Goal: Communication & Community: Ask a question

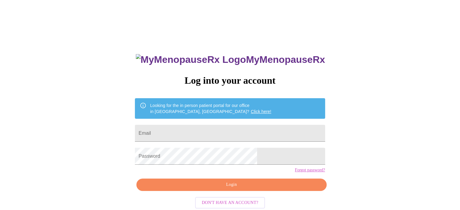
type input "[EMAIL_ADDRESS][DOMAIN_NAME]"
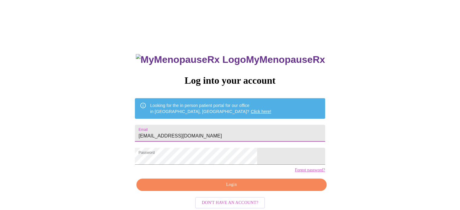
click at [224, 189] on span "Login" at bounding box center [231, 185] width 176 height 8
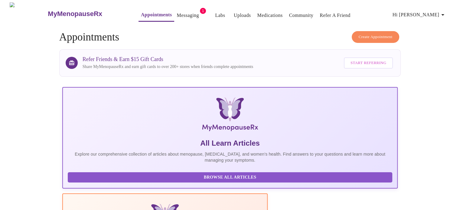
drag, startPoint x: 459, startPoint y: 206, endPoint x: 463, endPoint y: 202, distance: 5.1
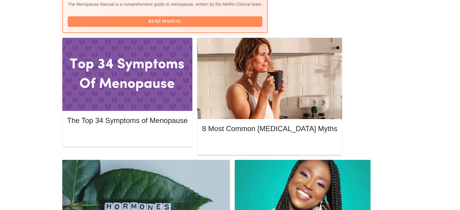
scroll to position [257, 0]
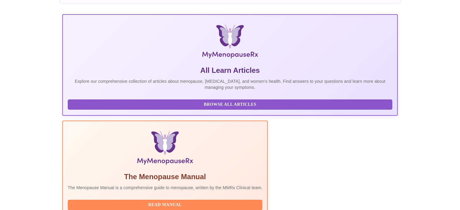
scroll to position [0, 0]
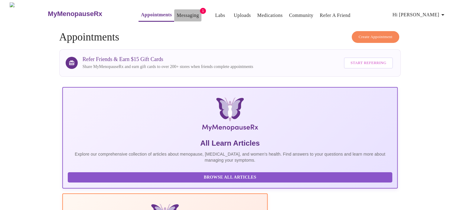
click at [176, 13] on link "Messaging" at bounding box center [187, 15] width 22 height 8
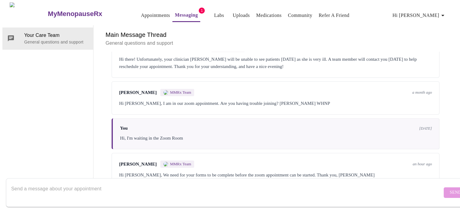
scroll to position [534, 0]
click at [28, 145] on div "Your Care Team General questions and support" at bounding box center [47, 105] width 91 height 161
click at [409, 157] on div "[PERSON_NAME] MMRx Team an hour ago Hi [PERSON_NAME], We need for your forms to…" at bounding box center [276, 169] width 328 height 33
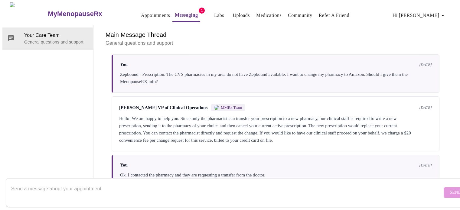
scroll to position [64, 0]
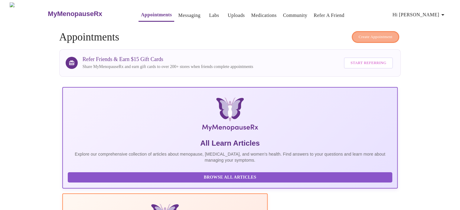
click at [381, 34] on span "Create Appointment" at bounding box center [375, 37] width 34 height 7
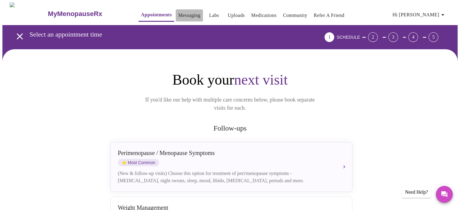
click at [185, 15] on link "Messaging" at bounding box center [189, 15] width 22 height 8
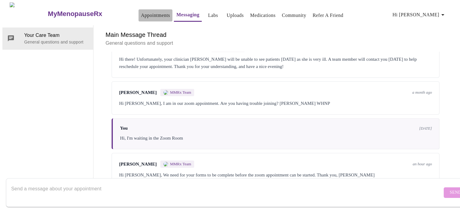
click at [141, 11] on link "Appointments" at bounding box center [155, 15] width 29 height 8
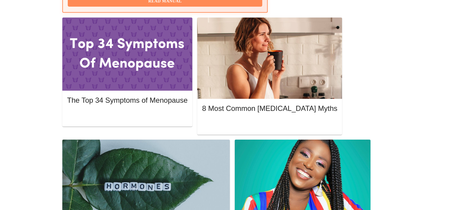
scroll to position [280, 0]
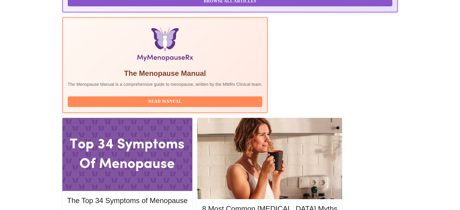
scroll to position [165, 0]
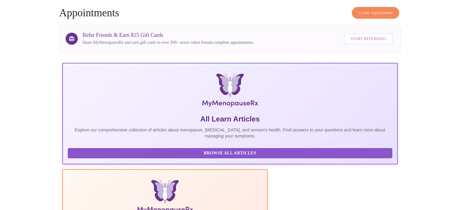
scroll to position [0, 0]
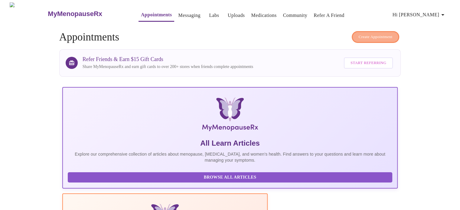
click at [393, 35] on button "Create Appointment" at bounding box center [375, 37] width 48 height 12
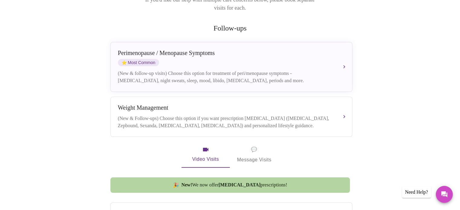
scroll to position [109, 0]
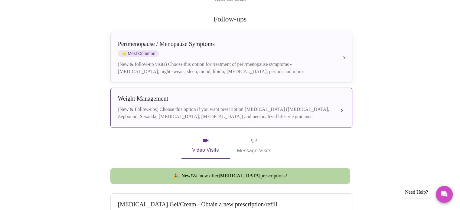
click at [243, 106] on div "(New & Follow-ups) Choose this option if you want prescription [MEDICAL_DATA] (…" at bounding box center [225, 113] width 215 height 15
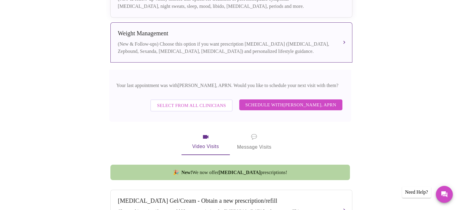
scroll to position [183, 0]
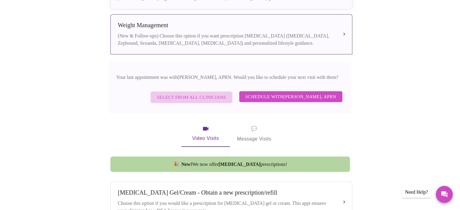
click at [201, 93] on span "Select from All Clinicians" at bounding box center [191, 97] width 69 height 8
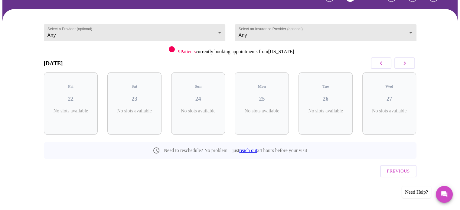
scroll to position [27, 0]
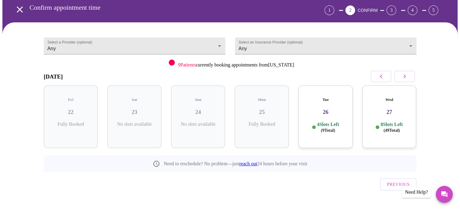
click at [392, 109] on h3 "27" at bounding box center [389, 112] width 44 height 7
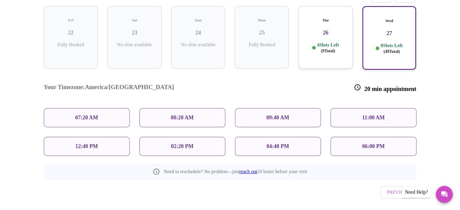
scroll to position [97, 0]
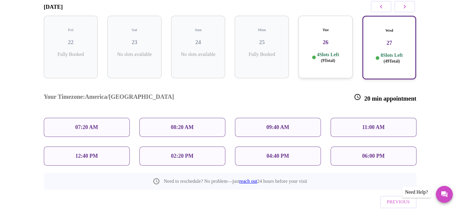
click at [96, 153] on p "12:40 PM" at bounding box center [86, 156] width 22 height 6
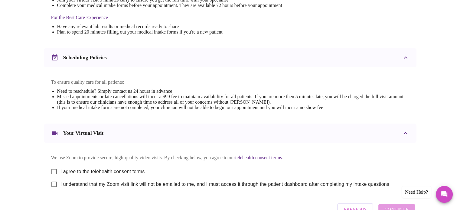
scroll to position [228, 0]
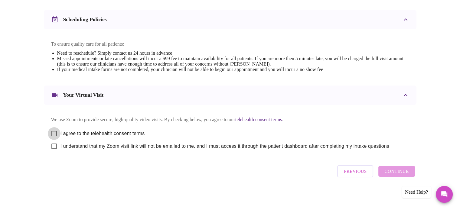
click at [52, 135] on input "I agree to the telehealth consent terms" at bounding box center [54, 133] width 13 height 13
checkbox input "true"
click at [55, 150] on input "I understand that my Zoom visit link will not be emailed to me, and I must acce…" at bounding box center [54, 146] width 13 height 13
checkbox input "true"
click at [393, 172] on span "Continue" at bounding box center [396, 171] width 24 height 8
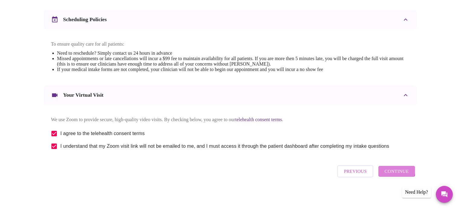
scroll to position [47, 0]
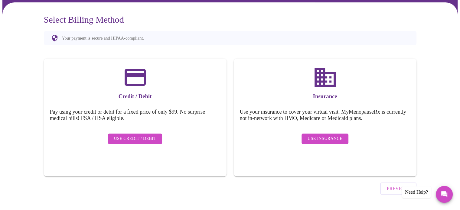
click at [333, 140] on div "Use Insurance" at bounding box center [325, 139] width 170 height 17
click at [331, 136] on span "Use Insurance" at bounding box center [324, 139] width 35 height 8
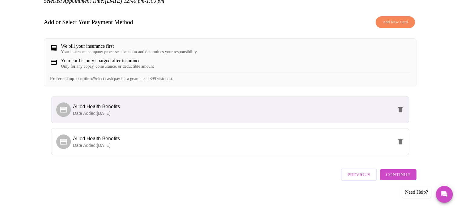
scroll to position [84, 0]
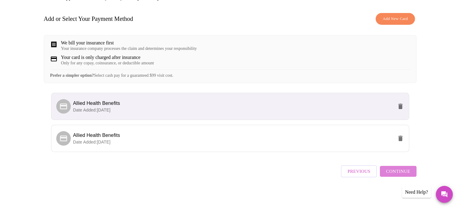
click at [406, 174] on span "Continue" at bounding box center [398, 171] width 24 height 8
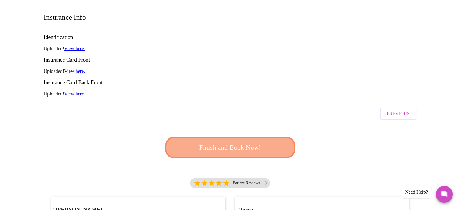
click at [249, 137] on button "Finish and Book Now!" at bounding box center [230, 147] width 130 height 21
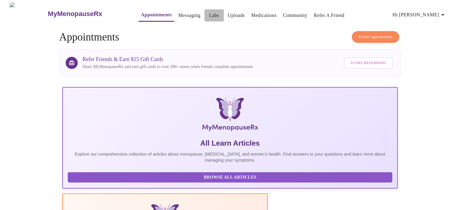
click at [209, 14] on link "Labs" at bounding box center [214, 15] width 10 height 8
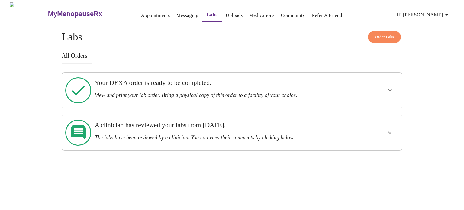
click at [180, 87] on div "Your DEXA order is ready to be completed. View and print your lab order. Bring …" at bounding box center [216, 89] width 242 height 20
click at [389, 88] on icon "show more" at bounding box center [390, 90] width 7 height 7
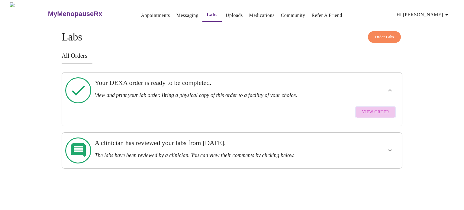
click at [382, 108] on span "View Order" at bounding box center [375, 112] width 27 height 8
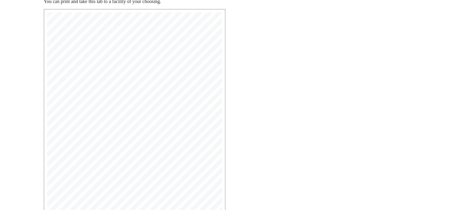
scroll to position [85, 0]
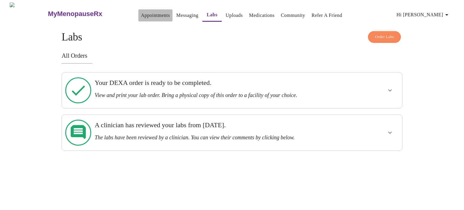
click at [149, 15] on link "Appointments" at bounding box center [155, 15] width 29 height 8
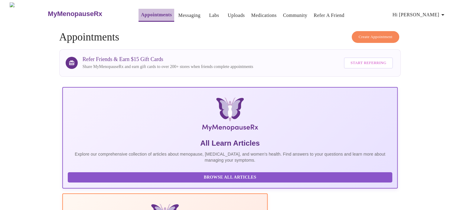
click at [153, 13] on link "Appointments" at bounding box center [156, 15] width 31 height 8
click at [178, 13] on link "Messaging" at bounding box center [189, 15] width 22 height 8
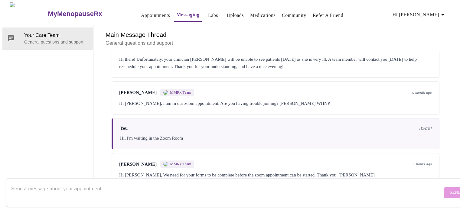
scroll to position [534, 0]
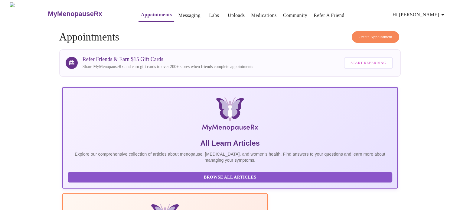
click at [178, 19] on div "MyMenopauseRx Appointments Messaging Labs Uploads Medications Community Refer a…" at bounding box center [229, 13] width 455 height 23
click at [209, 15] on link "Labs" at bounding box center [214, 15] width 10 height 8
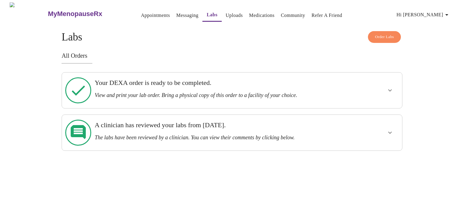
click at [298, 77] on div "Your DEXA order is ready to be completed. View and print your lab order. Bring …" at bounding box center [215, 90] width 247 height 31
click at [391, 87] on icon "show more" at bounding box center [390, 90] width 7 height 7
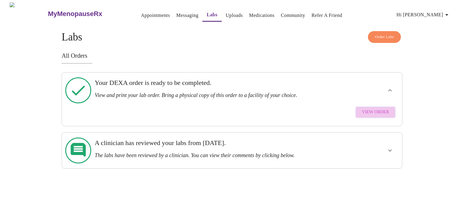
click at [382, 108] on span "View Order" at bounding box center [375, 112] width 27 height 8
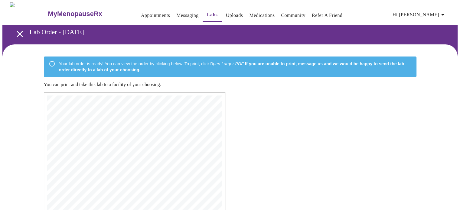
scroll to position [163, 0]
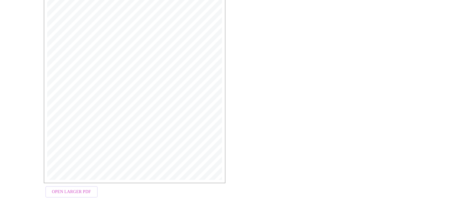
click at [79, 188] on span "Open Larger PDF" at bounding box center [71, 192] width 39 height 8
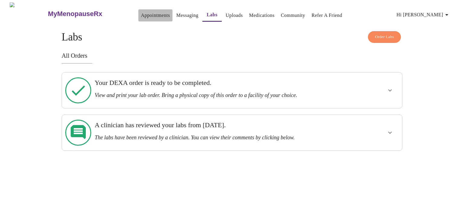
click at [145, 12] on link "Appointments" at bounding box center [155, 15] width 29 height 8
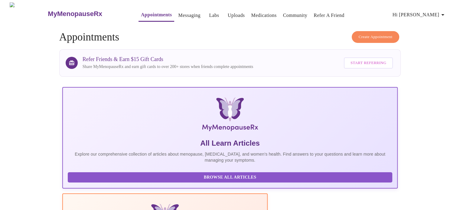
scroll to position [184, 0]
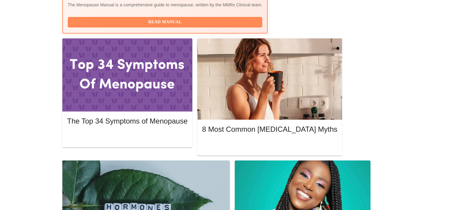
scroll to position [256, 0]
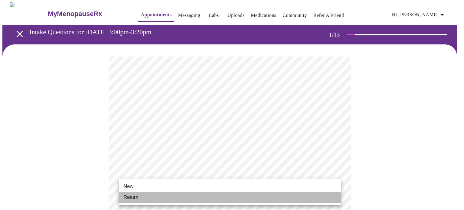
click at [233, 194] on li "Return" at bounding box center [230, 197] width 222 height 11
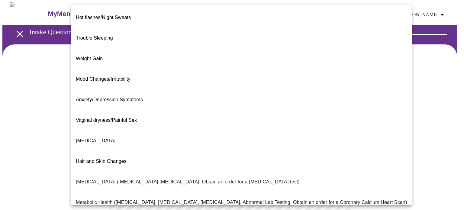
click at [331, 126] on body "MyMenopauseRx Appointments Messaging Labs Uploads Medications Community Refer a…" at bounding box center [231, 183] width 459 height 363
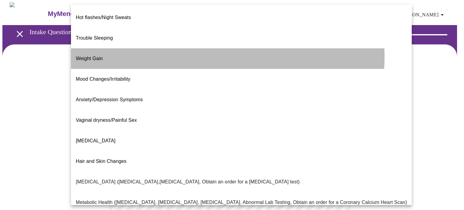
click at [161, 48] on li "Weight Gain" at bounding box center [241, 58] width 341 height 21
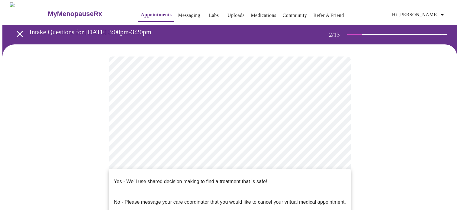
click at [298, 187] on body "MyMenopauseRx Appointments Messaging Labs Uploads Medications Community Refer a…" at bounding box center [231, 181] width 459 height 359
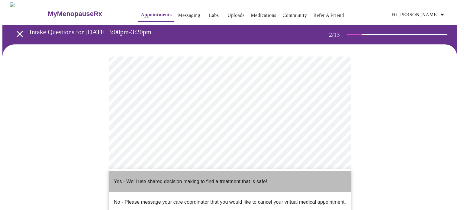
click at [275, 183] on li "Yes - We'll use shared decision making to find a treatment that is safe!" at bounding box center [230, 181] width 242 height 21
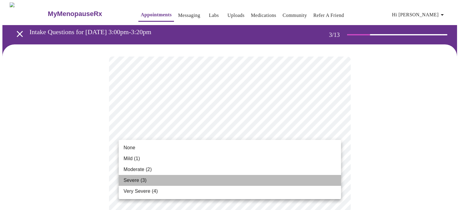
click at [250, 179] on li "Severe (3)" at bounding box center [230, 180] width 222 height 11
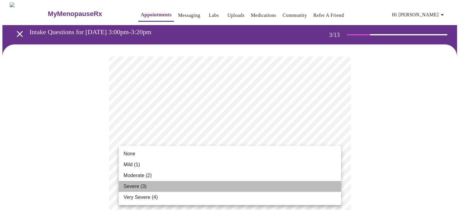
click at [220, 186] on li "Severe (3)" at bounding box center [230, 186] width 222 height 11
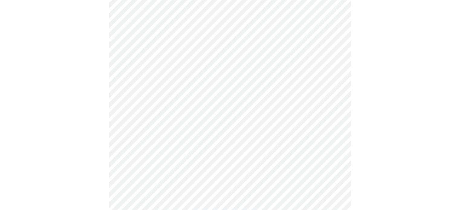
scroll to position [98, 0]
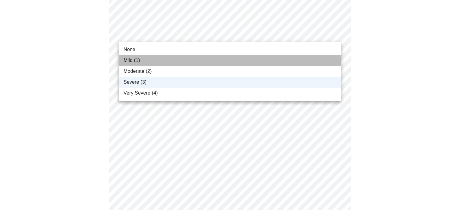
click at [213, 55] on li "Mild (1)" at bounding box center [230, 60] width 222 height 11
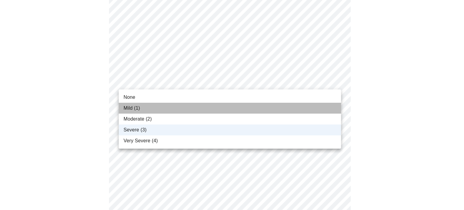
click at [196, 104] on li "Mild (1)" at bounding box center [230, 108] width 222 height 11
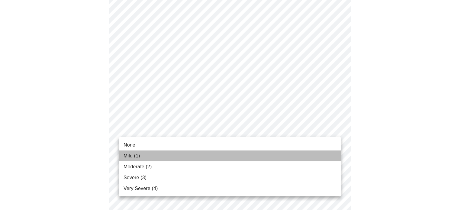
click at [171, 160] on li "Mild (1)" at bounding box center [230, 156] width 222 height 11
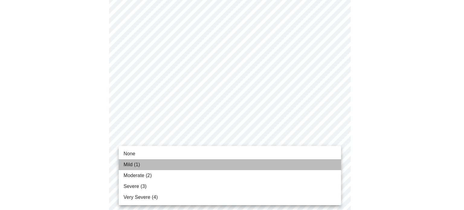
click at [164, 163] on li "Mild (1)" at bounding box center [230, 164] width 222 height 11
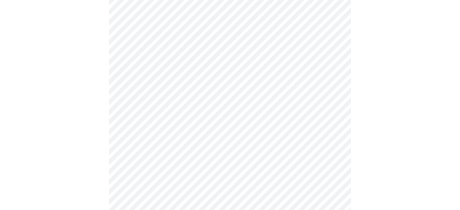
scroll to position [246, 0]
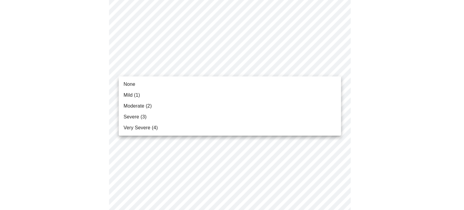
click at [298, 74] on body "MyMenopauseRx Appointments Messaging Labs Uploads Medications Community Refer a…" at bounding box center [231, 141] width 459 height 770
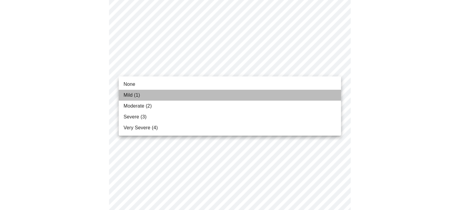
click at [262, 96] on li "Mild (1)" at bounding box center [230, 95] width 222 height 11
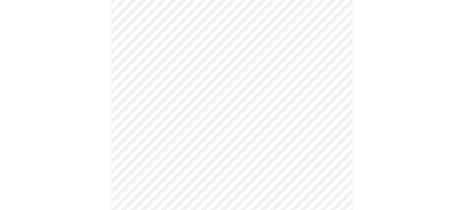
click at [251, 111] on body "MyMenopauseRx Appointments Messaging Labs Uploads Medications Community Refer a…" at bounding box center [231, 136] width 459 height 761
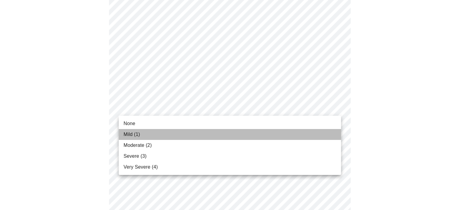
click at [236, 134] on li "Mild (1)" at bounding box center [230, 134] width 222 height 11
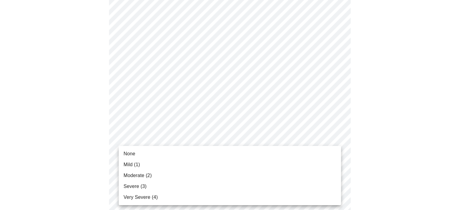
click at [226, 157] on body "MyMenopauseRx Appointments Messaging Labs Uploads Medications Community Refer a…" at bounding box center [231, 132] width 459 height 753
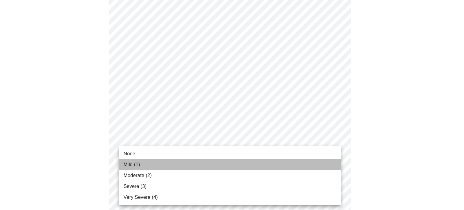
click at [213, 167] on li "Mild (1)" at bounding box center [230, 164] width 222 height 11
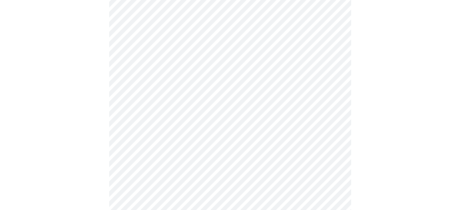
scroll to position [365, 0]
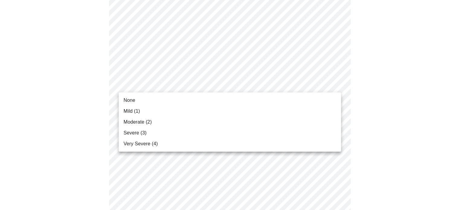
click at [289, 83] on body "MyMenopauseRx Appointments Messaging Labs Uploads Medications Community Refer a…" at bounding box center [231, 10] width 459 height 744
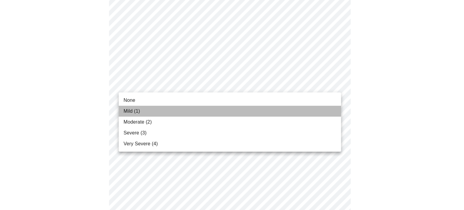
click at [260, 112] on li "Mild (1)" at bounding box center [230, 111] width 222 height 11
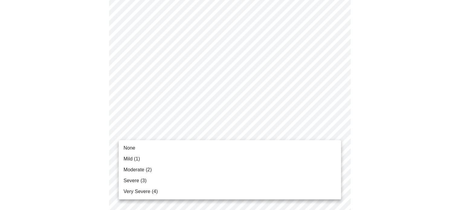
click at [249, 136] on body "MyMenopauseRx Appointments Messaging Labs Uploads Medications Community Refer a…" at bounding box center [231, 6] width 459 height 736
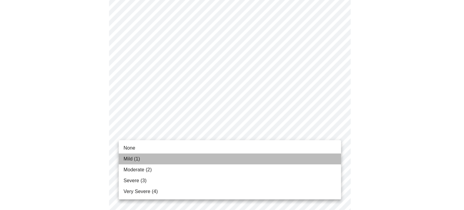
click at [237, 160] on li "Mild (1)" at bounding box center [230, 159] width 222 height 11
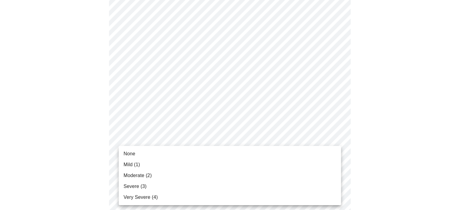
click at [235, 179] on body "MyMenopauseRx Appointments Messaging Labs Uploads Medications Community Refer a…" at bounding box center [231, 1] width 459 height 727
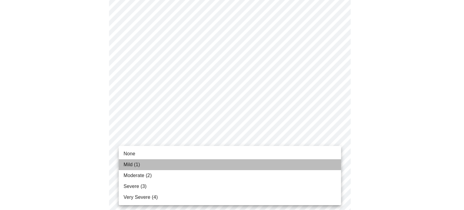
click at [222, 164] on li "Mild (1)" at bounding box center [230, 164] width 222 height 11
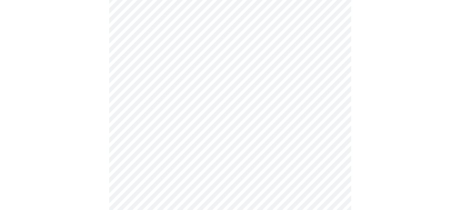
scroll to position [498, 0]
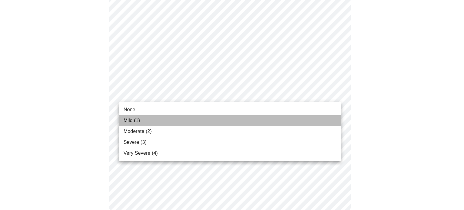
click at [248, 119] on li "Mild (1)" at bounding box center [230, 120] width 222 height 11
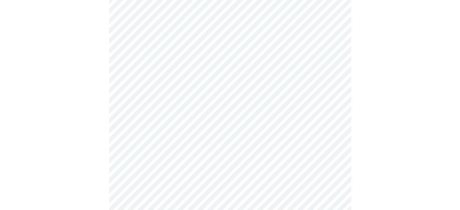
scroll to position [215, 0]
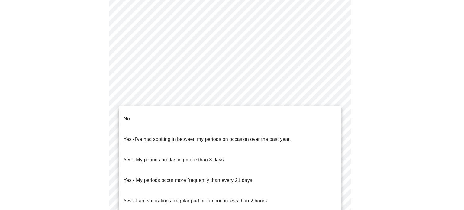
click at [311, 124] on body "MyMenopauseRx Appointments Messaging Labs Uploads Medications Community Refer a…" at bounding box center [231, 74] width 459 height 572
click at [249, 123] on li "No" at bounding box center [230, 118] width 222 height 21
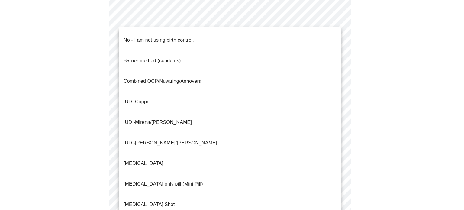
click at [261, 173] on body "MyMenopauseRx Appointments Messaging Labs Uploads Medications Community Refer a…" at bounding box center [231, 72] width 459 height 568
click at [419, 154] on div at bounding box center [232, 105] width 464 height 210
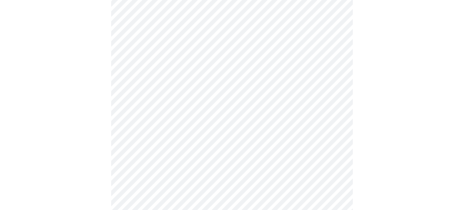
click at [282, 171] on body "MyMenopauseRx Appointments Messaging Labs Uploads Medications Community Refer a…" at bounding box center [231, 72] width 459 height 568
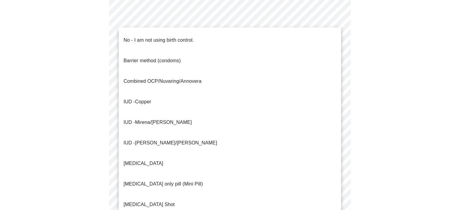
click at [212, 35] on li "No - I am not using birth control." at bounding box center [230, 40] width 222 height 21
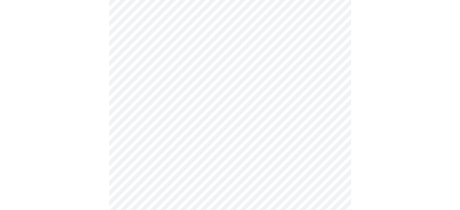
click at [212, 95] on ul "No - I am not using birth control. Barrier method (condoms) Combined OCP/Nuvari…" at bounding box center [230, 160] width 167 height 130
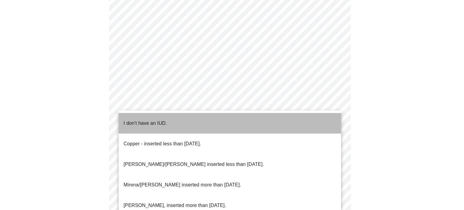
click at [257, 121] on li "I don't have an IUD." at bounding box center [230, 123] width 222 height 21
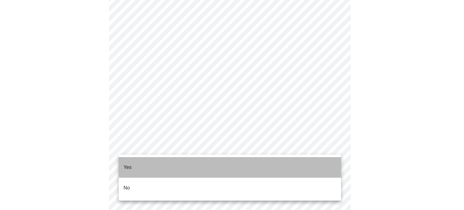
click at [243, 163] on li "Yes" at bounding box center [230, 167] width 222 height 21
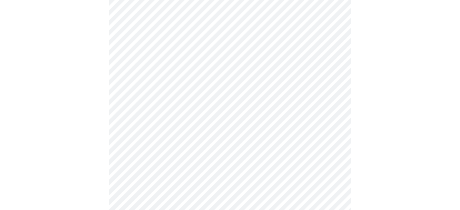
scroll to position [128, 0]
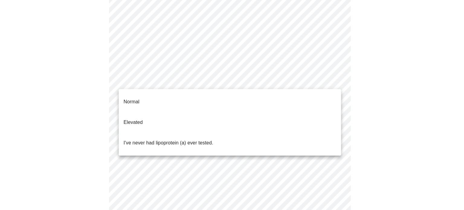
click at [238, 83] on body "MyMenopauseRx Appointments Messaging Labs Uploads Medications Community Refer a…" at bounding box center [231, 97] width 459 height 446
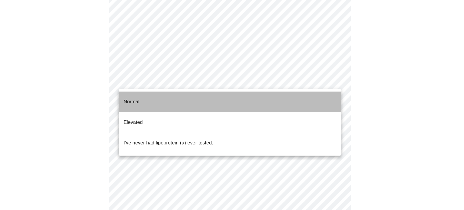
click at [233, 96] on li "Normal" at bounding box center [230, 102] width 222 height 21
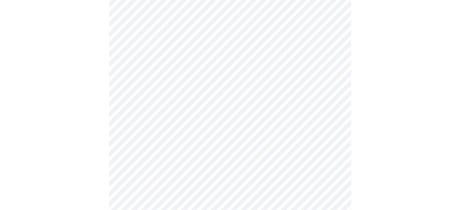
scroll to position [1508, 0]
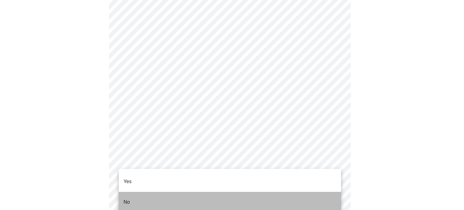
click at [274, 196] on li "No" at bounding box center [230, 202] width 222 height 21
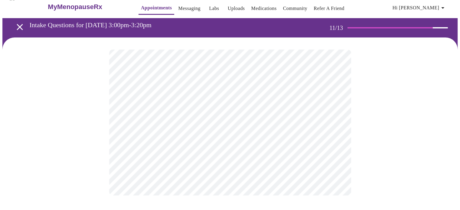
scroll to position [0, 0]
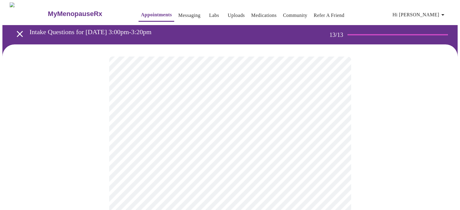
drag, startPoint x: 459, startPoint y: 73, endPoint x: 464, endPoint y: 136, distance: 62.7
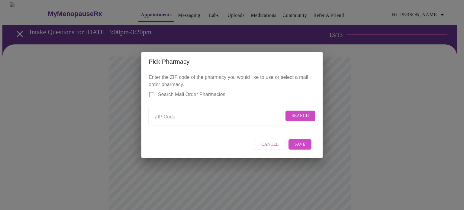
click at [185, 113] on input "Send a message to your care team" at bounding box center [219, 117] width 129 height 10
click at [378, 79] on div "Pick Pharmacy Enter the ZIP code of the pharmacy you would like to use or selec…" at bounding box center [232, 105] width 464 height 210
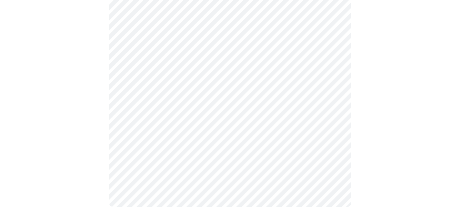
scroll to position [387, 0]
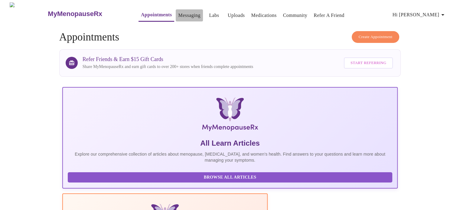
click at [178, 12] on link "Messaging" at bounding box center [189, 15] width 22 height 8
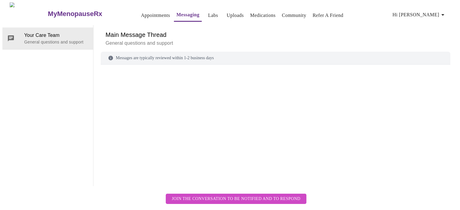
scroll to position [23, 0]
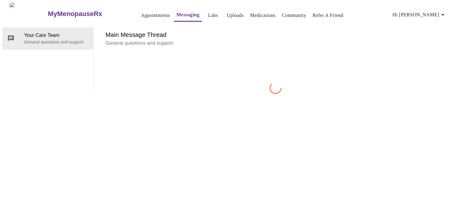
click at [201, 40] on p "General questions and support" at bounding box center [275, 43] width 340 height 7
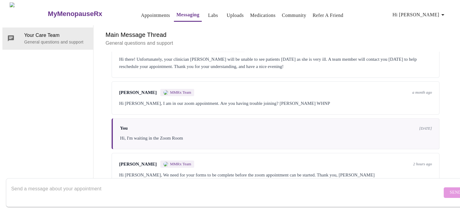
scroll to position [534, 0]
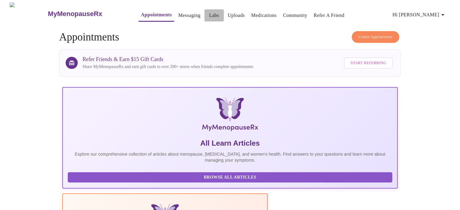
click at [209, 13] on link "Labs" at bounding box center [214, 15] width 10 height 8
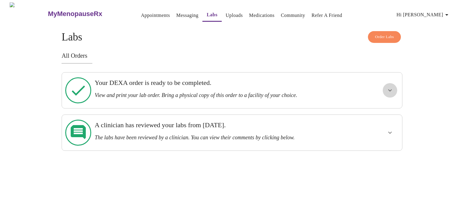
click at [388, 91] on button "show more" at bounding box center [390, 90] width 15 height 15
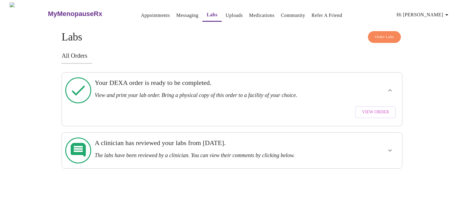
click at [282, 92] on h3 "View and print your lab order. Bring a physical copy of this order to a facilit…" at bounding box center [216, 95] width 242 height 6
click at [375, 108] on span "View Order" at bounding box center [375, 112] width 27 height 8
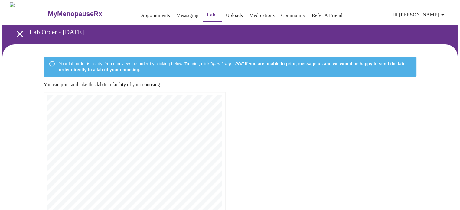
click at [178, 17] on button "Messaging" at bounding box center [187, 15] width 27 height 12
click at [176, 14] on link "Messaging" at bounding box center [187, 15] width 22 height 8
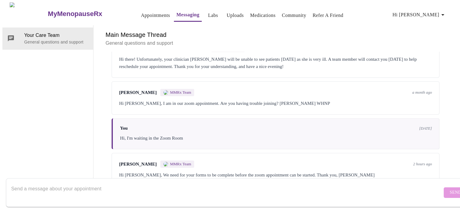
scroll to position [534, 0]
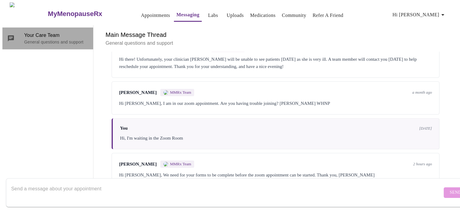
click at [42, 39] on p "General questions and support" at bounding box center [56, 42] width 64 height 6
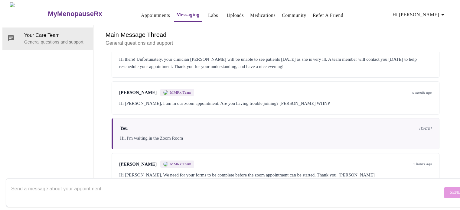
click at [127, 183] on textarea "Send a message about your appointment" at bounding box center [226, 192] width 431 height 19
type textarea "Hi"
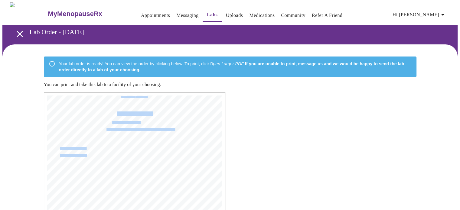
click at [179, 13] on link "Messaging" at bounding box center [187, 15] width 22 height 8
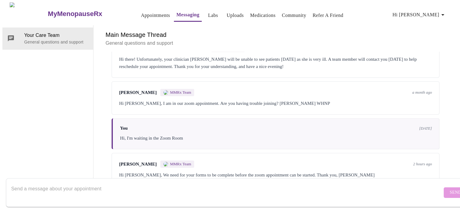
scroll to position [534, 0]
click at [136, 183] on textarea "Send a message about your appointment" at bounding box center [226, 192] width 431 height 19
click at [108, 183] on textarea "Hi, could someone please send the DEXA lab via fax to Endeavor Health at [PHONE…" at bounding box center [226, 192] width 431 height 19
click at [249, 181] on div "Hi, could someone please send the DEXA lab order via fax to Endeavor Health at …" at bounding box center [226, 192] width 431 height 23
click at [229, 185] on textarea "Hi, could someone please send the DEXA lab order via fax to Endeavor Health at …" at bounding box center [226, 192] width 431 height 19
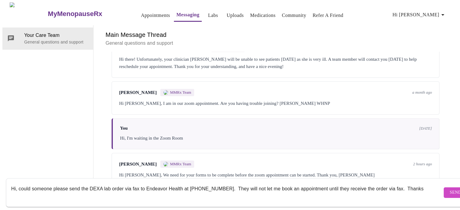
type textarea "Hi, could someone please send the DEXA lab order via fax to Endeavor Health at …"
click at [449, 189] on span "Send" at bounding box center [454, 193] width 11 height 8
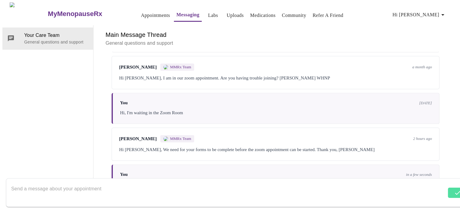
scroll to position [578, 0]
